Goal: Transaction & Acquisition: Purchase product/service

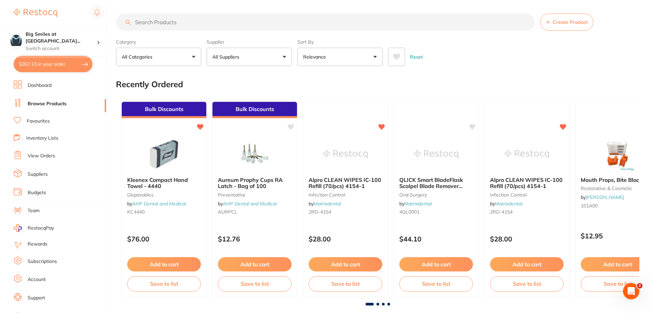
click at [47, 156] on link "View Orders" at bounding box center [42, 156] width 28 height 7
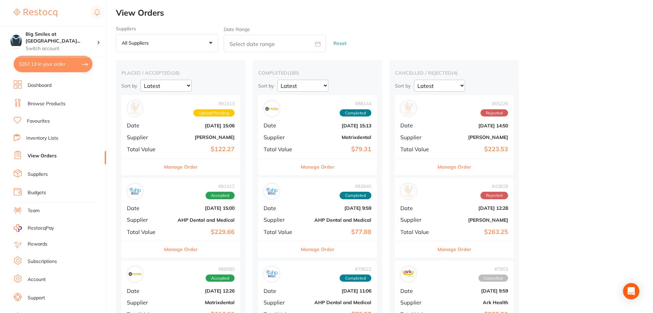
click at [183, 139] on b "[PERSON_NAME]" at bounding box center [200, 137] width 68 height 5
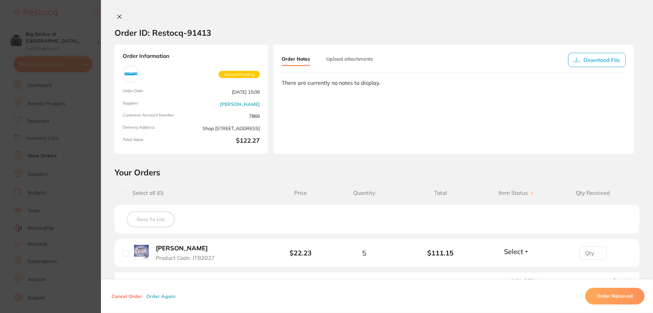
click at [121, 16] on button at bounding box center [120, 17] width 10 height 7
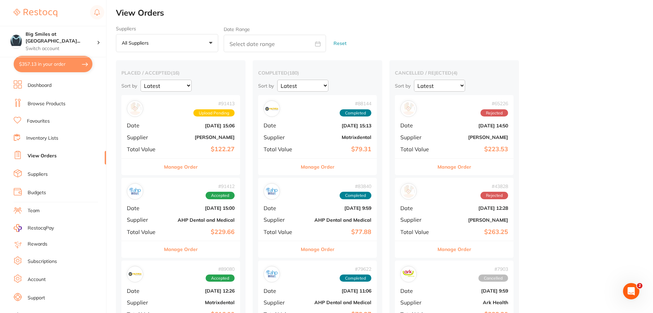
click at [209, 129] on div "# 91413 Upload Pending Date [DATE] 15:06 Supplier [PERSON_NAME] Total Value $12…" at bounding box center [180, 126] width 119 height 63
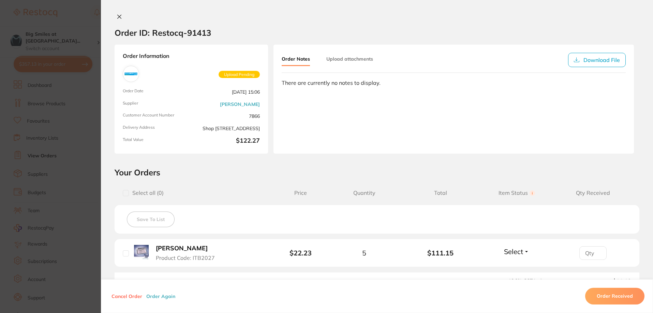
click at [178, 250] on b "[PERSON_NAME]" at bounding box center [182, 248] width 52 height 7
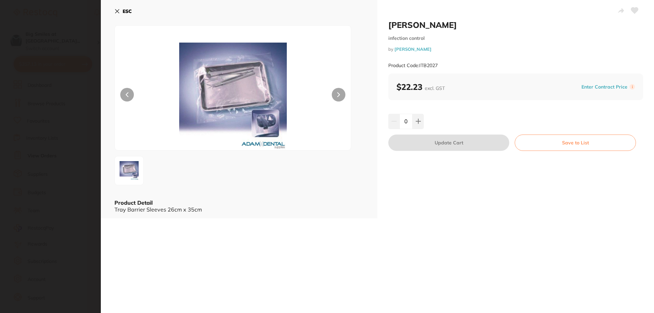
click at [118, 12] on icon at bounding box center [118, 12] width 4 height 4
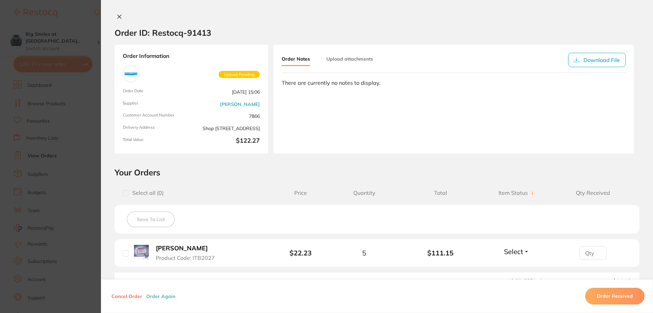
click at [112, 14] on div at bounding box center [377, 17] width 552 height 7
click at [118, 16] on icon at bounding box center [120, 17] width 4 height 4
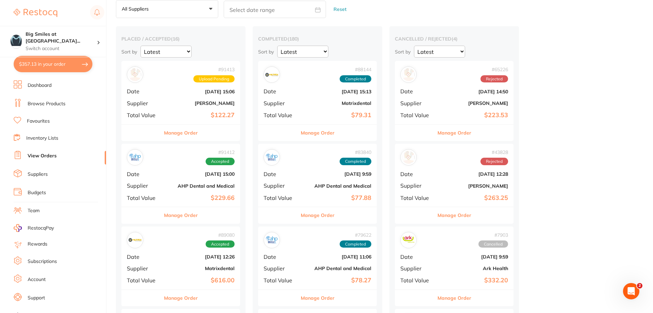
click at [208, 188] on b "AHP Dental and Medical" at bounding box center [200, 185] width 68 height 5
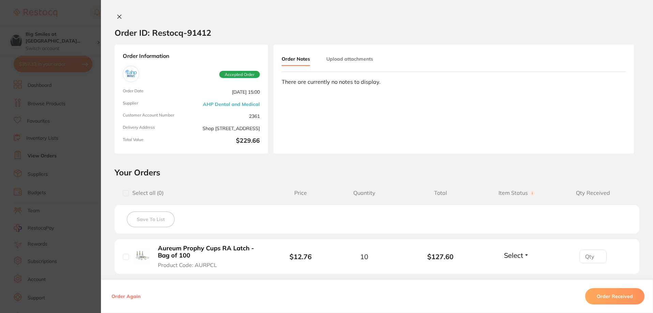
click at [634, 295] on button "Order Received" at bounding box center [614, 296] width 59 height 16
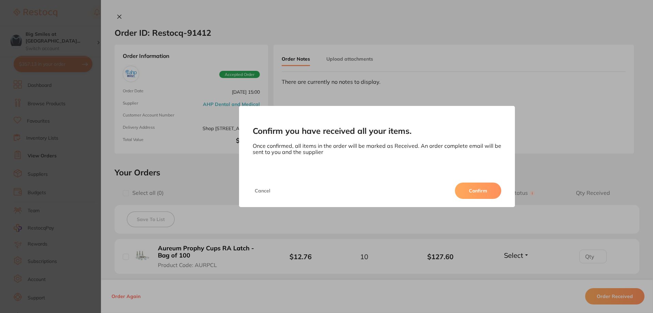
click at [475, 190] on button "Confirm" at bounding box center [478, 191] width 46 height 16
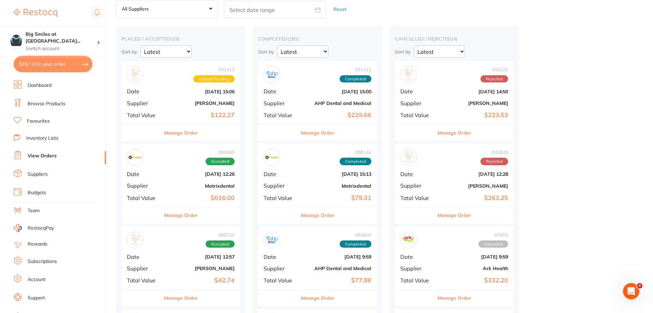
click at [215, 180] on div "# 89080 Accepted Date [DATE] 12:26 Supplier Matrixdental Total Value $616.00" at bounding box center [180, 175] width 119 height 63
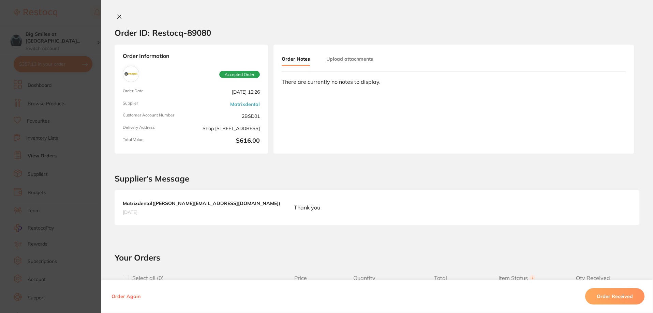
click at [621, 301] on button "Order Received" at bounding box center [614, 296] width 59 height 16
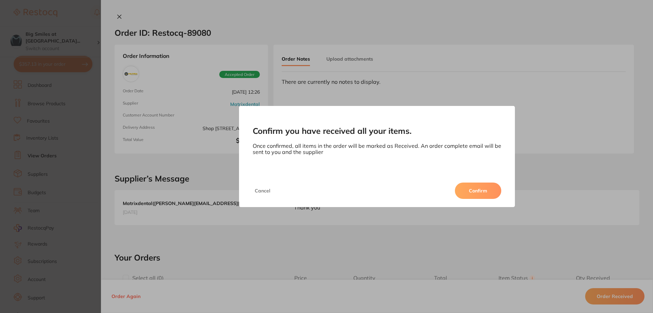
click at [474, 190] on button "Confirm" at bounding box center [478, 191] width 46 height 16
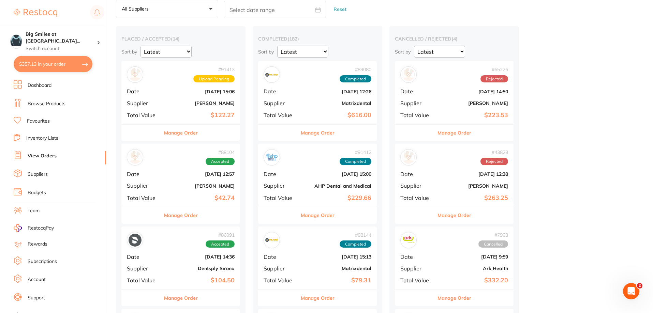
click at [196, 188] on b "[PERSON_NAME]" at bounding box center [200, 185] width 68 height 5
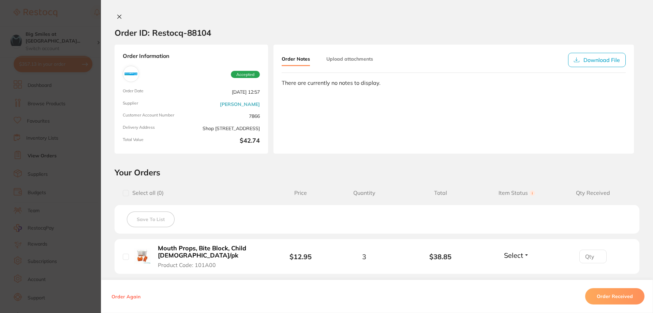
click at [118, 17] on icon at bounding box center [120, 17] width 4 height 4
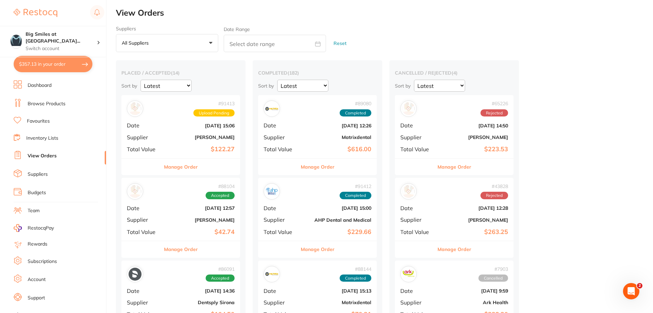
click at [57, 100] on li "Browse Products" at bounding box center [60, 104] width 92 height 10
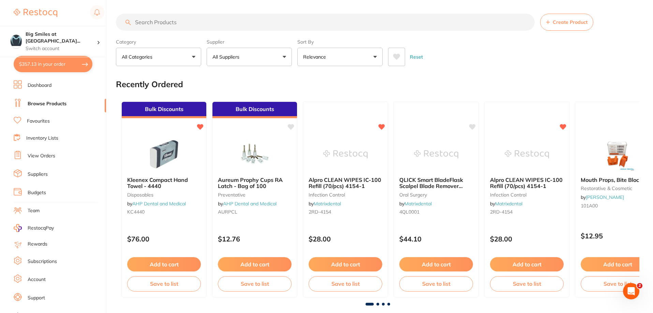
click at [172, 29] on input "search" at bounding box center [325, 22] width 418 height 17
type input "yellowstone"
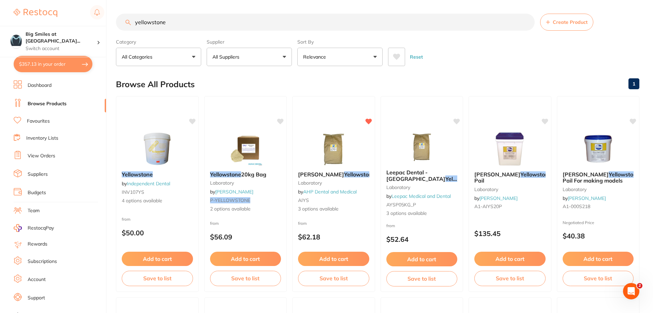
click at [253, 62] on button "All Suppliers" at bounding box center [249, 57] width 85 height 18
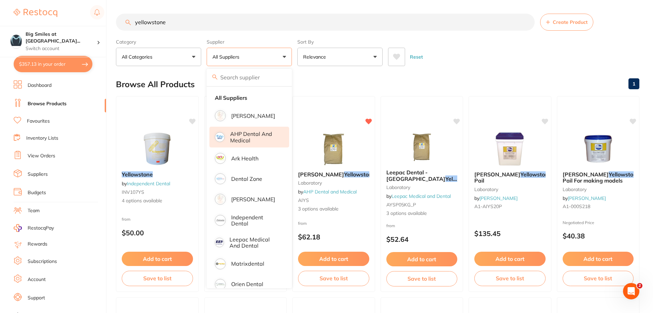
drag, startPoint x: 248, startPoint y: 143, endPoint x: 285, endPoint y: 139, distance: 37.7
click at [247, 143] on p "AHP Dental and Medical" at bounding box center [254, 137] width 49 height 13
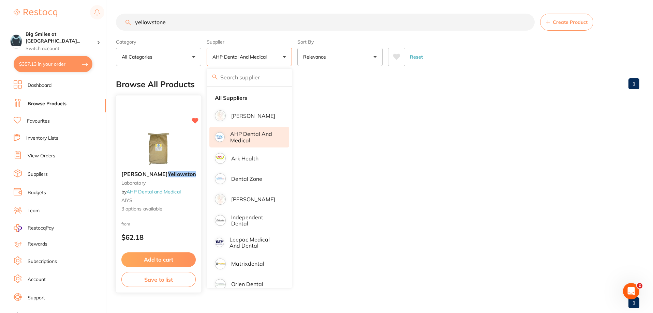
click at [154, 254] on button "Add to cart" at bounding box center [158, 260] width 74 height 15
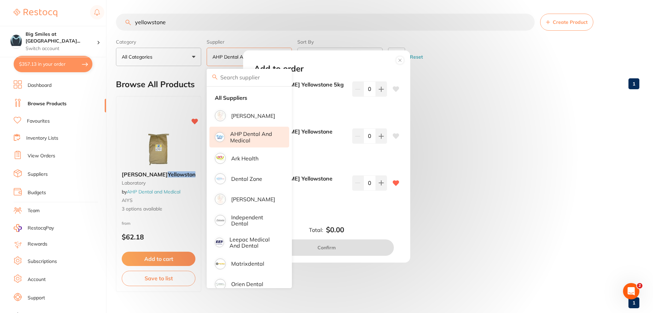
click at [559, 112] on div "Add to order [PERSON_NAME] Yellowstone 5kg Pail AIYS5P $62.18 0 [PERSON_NAME] Y…" at bounding box center [326, 156] width 653 height 313
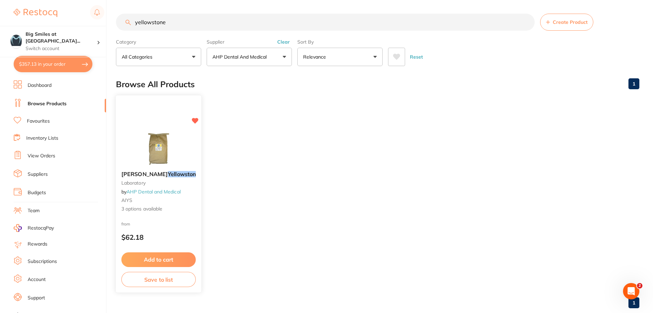
click at [153, 260] on button "Add to cart" at bounding box center [158, 260] width 74 height 15
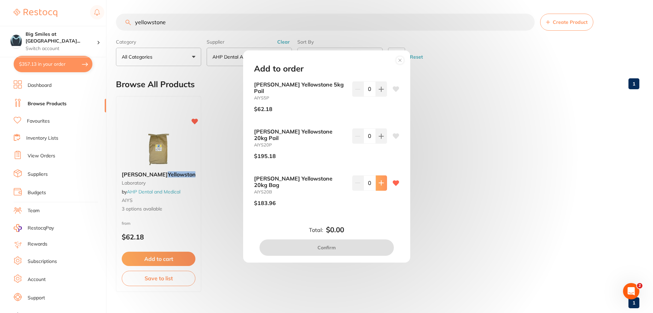
click at [380, 181] on icon at bounding box center [381, 183] width 4 height 4
type input "1"
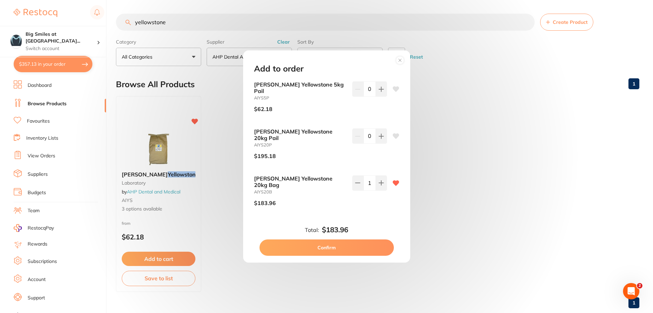
drag, startPoint x: 336, startPoint y: 236, endPoint x: 332, endPoint y: 234, distance: 4.9
click at [335, 240] on button "Confirm" at bounding box center [326, 248] width 134 height 16
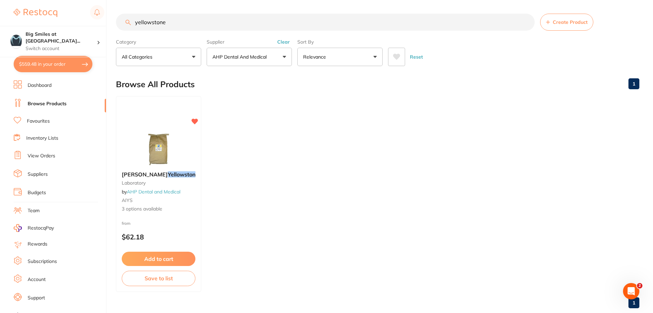
drag, startPoint x: 176, startPoint y: 24, endPoint x: 95, endPoint y: 25, distance: 80.1
click at [95, 25] on div "$559.48 Big Smiles at [GEOGRAPHIC_DATA]... Switch account Big Smiles at [GEOGRA…" at bounding box center [326, 156] width 653 height 313
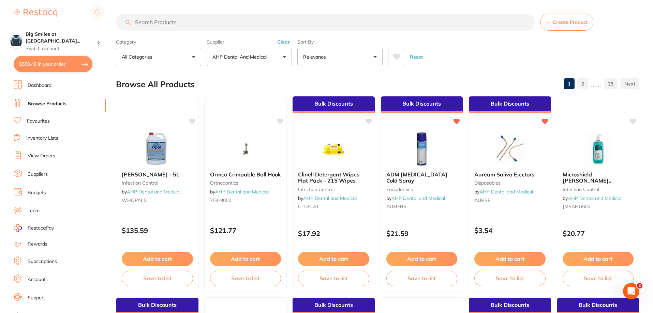
click at [42, 120] on link "Favourites" at bounding box center [38, 121] width 23 height 7
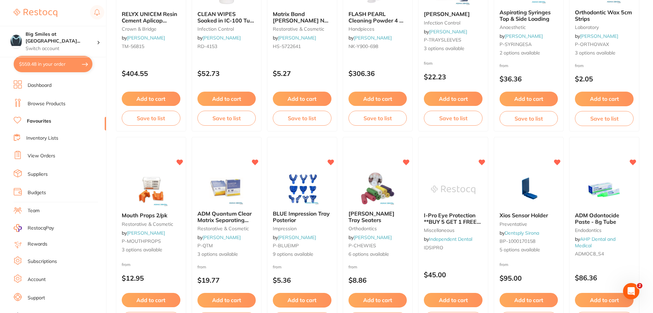
scroll to position [1159, 0]
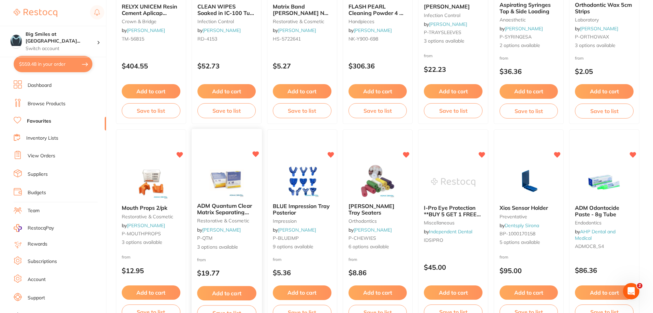
click at [234, 210] on span "ADM Quantum Clear Matrix Separating Strips" at bounding box center [224, 211] width 55 height 19
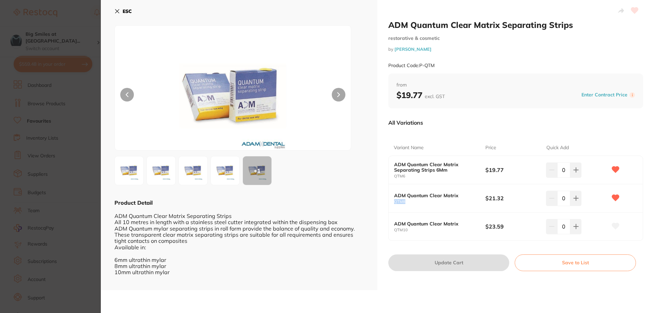
drag, startPoint x: 400, startPoint y: 202, endPoint x: 391, endPoint y: 202, distance: 9.5
click at [391, 202] on div "ADM Quantum Clear Matrix QTM8 $21.32 0" at bounding box center [516, 198] width 254 height 28
click at [407, 173] on div "ADM Quantum Clear Matrix Separating Strips 6Mm QTM6" at bounding box center [439, 170] width 91 height 17
drag, startPoint x: 411, startPoint y: 176, endPoint x: 394, endPoint y: 176, distance: 17.4
click at [394, 176] on small "QTM6" at bounding box center [439, 176] width 91 height 4
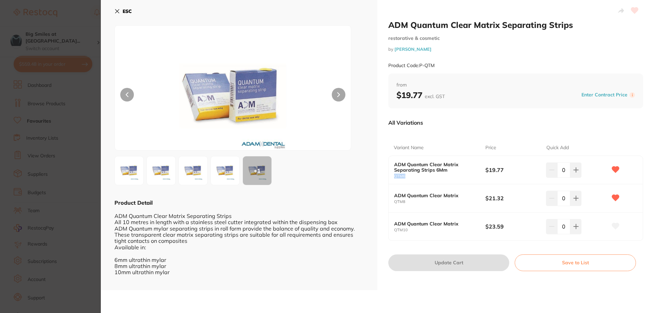
drag, startPoint x: 119, startPoint y: 9, endPoint x: 105, endPoint y: 15, distance: 15.0
click at [119, 10] on icon at bounding box center [118, 12] width 4 height 4
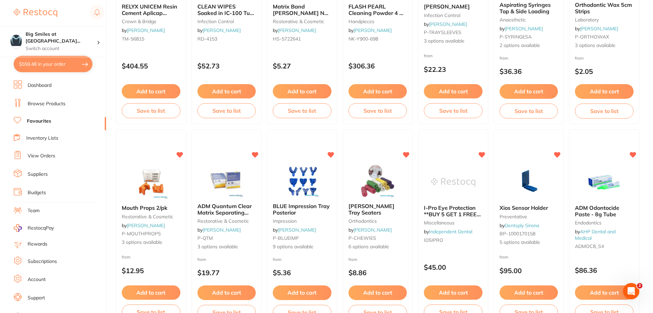
click at [59, 68] on button "$559.48 in your order" at bounding box center [53, 64] width 79 height 16
checkbox input "true"
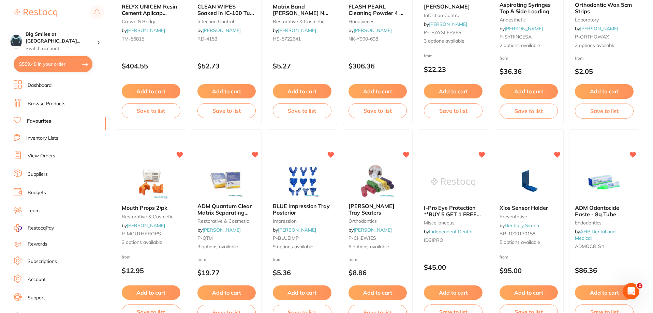
checkbox input "true"
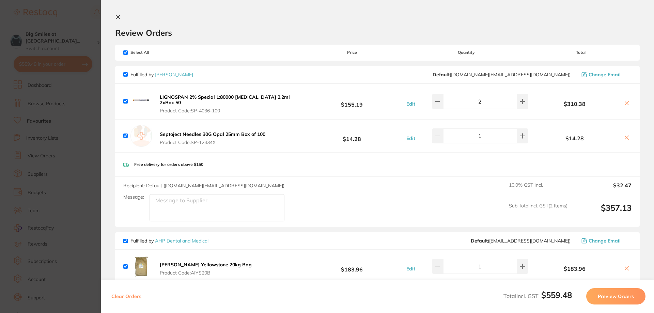
click at [127, 104] on div "LIGNOSPAN 2% Special 1:80000 [MEDICAL_DATA] 2.2ml 2xBox 50 Product Code: SP-403…" at bounding box center [212, 101] width 178 height 25
drag, startPoint x: 126, startPoint y: 132, endPoint x: 128, endPoint y: 112, distance: 20.6
click at [125, 134] on input "checkbox" at bounding box center [125, 136] width 4 height 4
checkbox input "false"
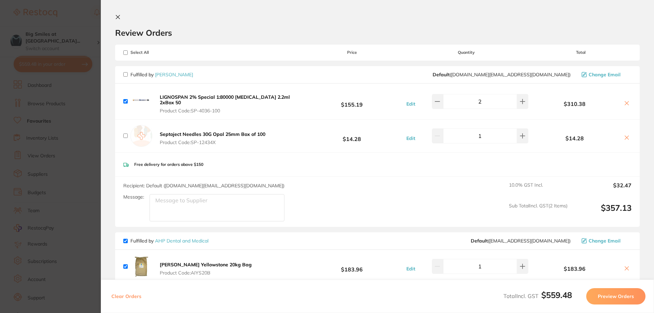
checkbox input "false"
click at [126, 99] on input "checkbox" at bounding box center [125, 101] width 4 height 4
checkbox input "false"
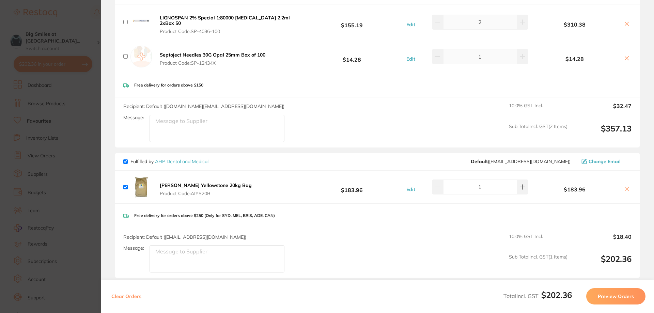
scroll to position [150, 0]
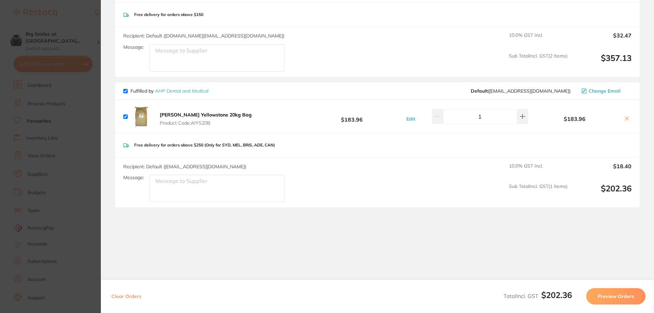
click at [620, 297] on button "Preview Orders" at bounding box center [615, 296] width 59 height 16
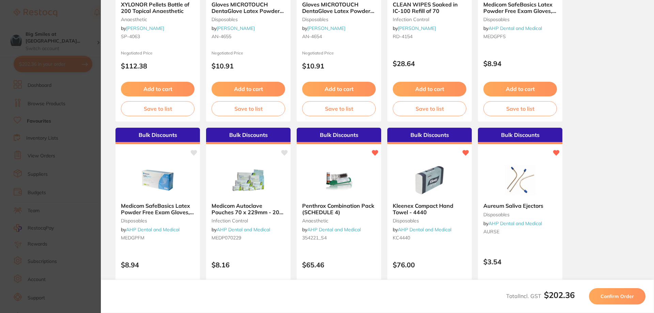
scroll to position [23, 0]
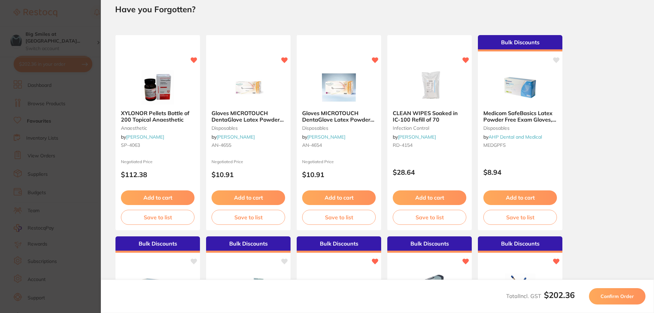
click at [614, 295] on span "Confirm Order" at bounding box center [617, 296] width 33 height 6
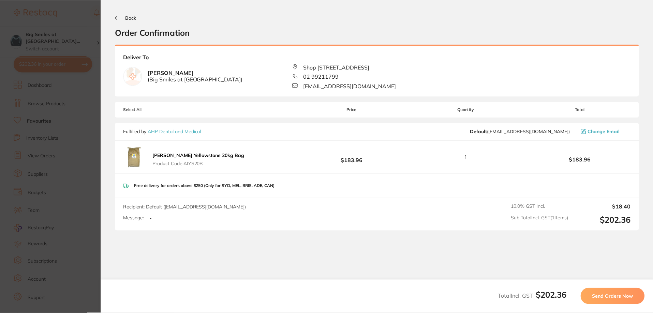
scroll to position [0, 0]
click at [615, 296] on span "Send Orders Now" at bounding box center [613, 296] width 41 height 6
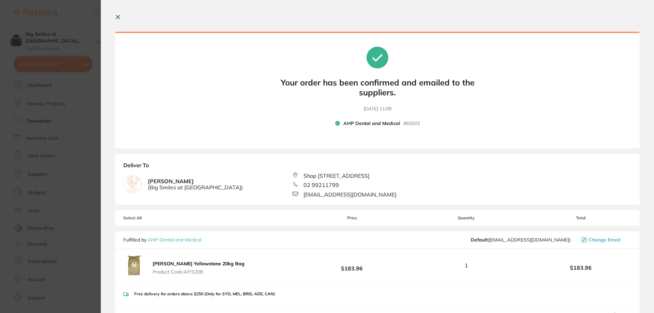
click at [594, 286] on div "Free delivery for orders above $250 (Only for SYD, MEL, BRIS, ADE, CAN)" at bounding box center [377, 294] width 525 height 24
click at [116, 14] on section "Your orders are being processed and we will notify you once we have placed the …" at bounding box center [377, 156] width 553 height 313
click at [118, 15] on icon at bounding box center [117, 16] width 5 height 5
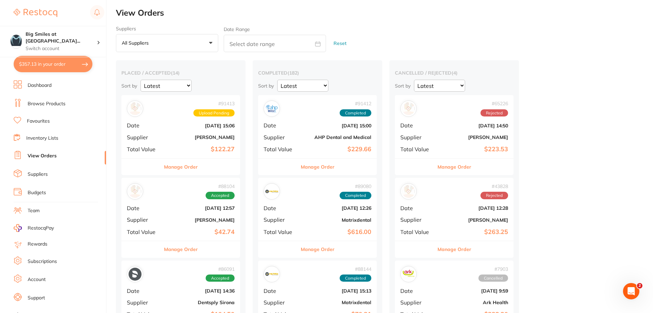
click at [40, 63] on button "$357.13 in your order" at bounding box center [53, 64] width 79 height 16
checkbox input "true"
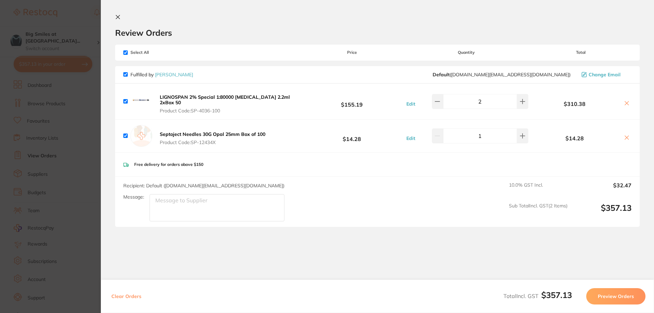
click at [625, 135] on icon at bounding box center [626, 137] width 5 height 5
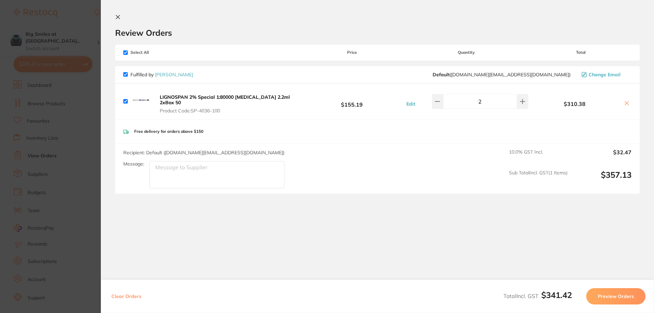
click at [624, 104] on icon at bounding box center [626, 103] width 5 height 5
checkbox input "false"
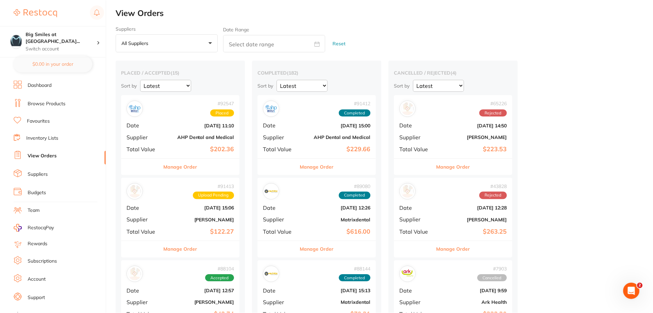
scroll to position [1159, 0]
